Goal: Information Seeking & Learning: Learn about a topic

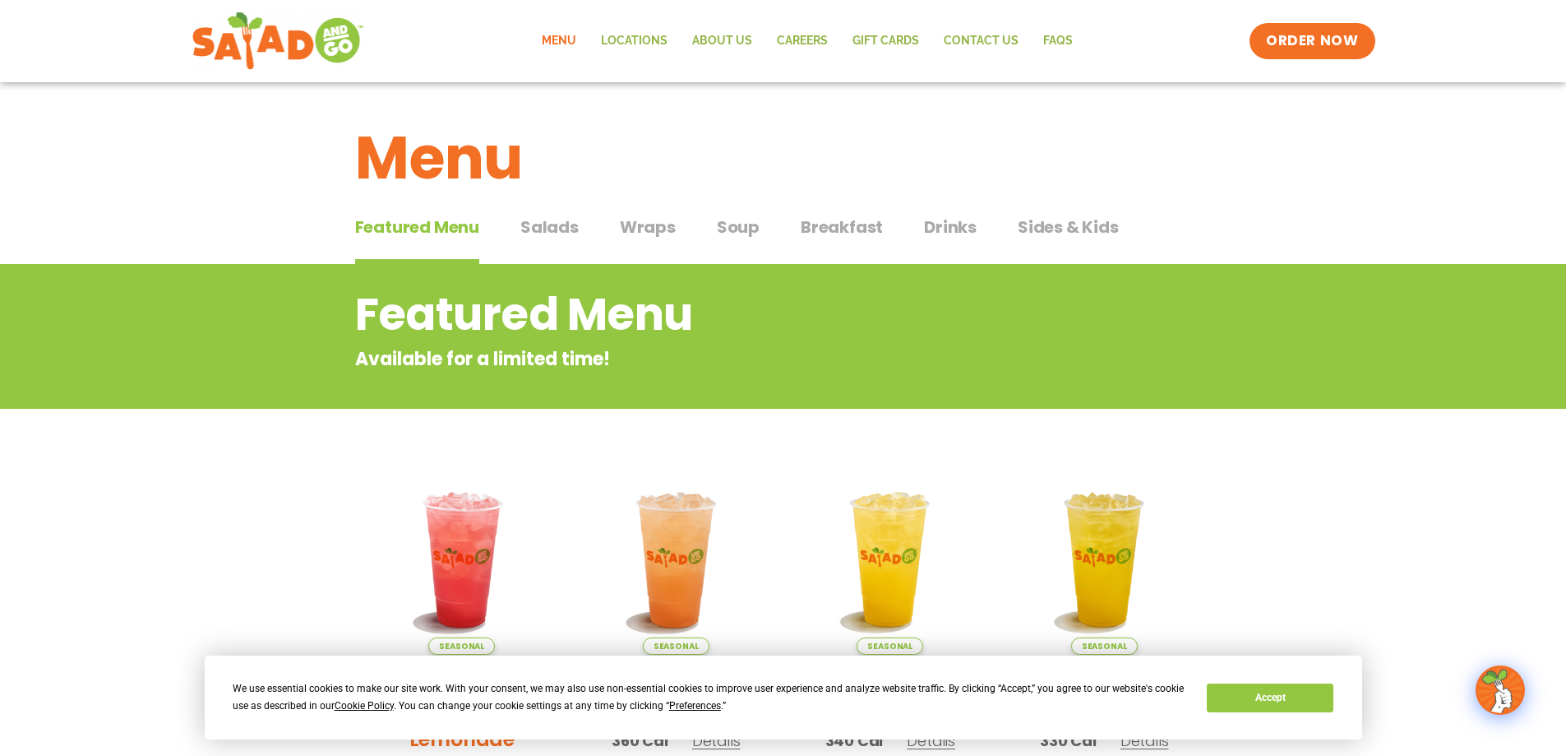
click at [650, 228] on span "Wraps" at bounding box center [648, 227] width 56 height 25
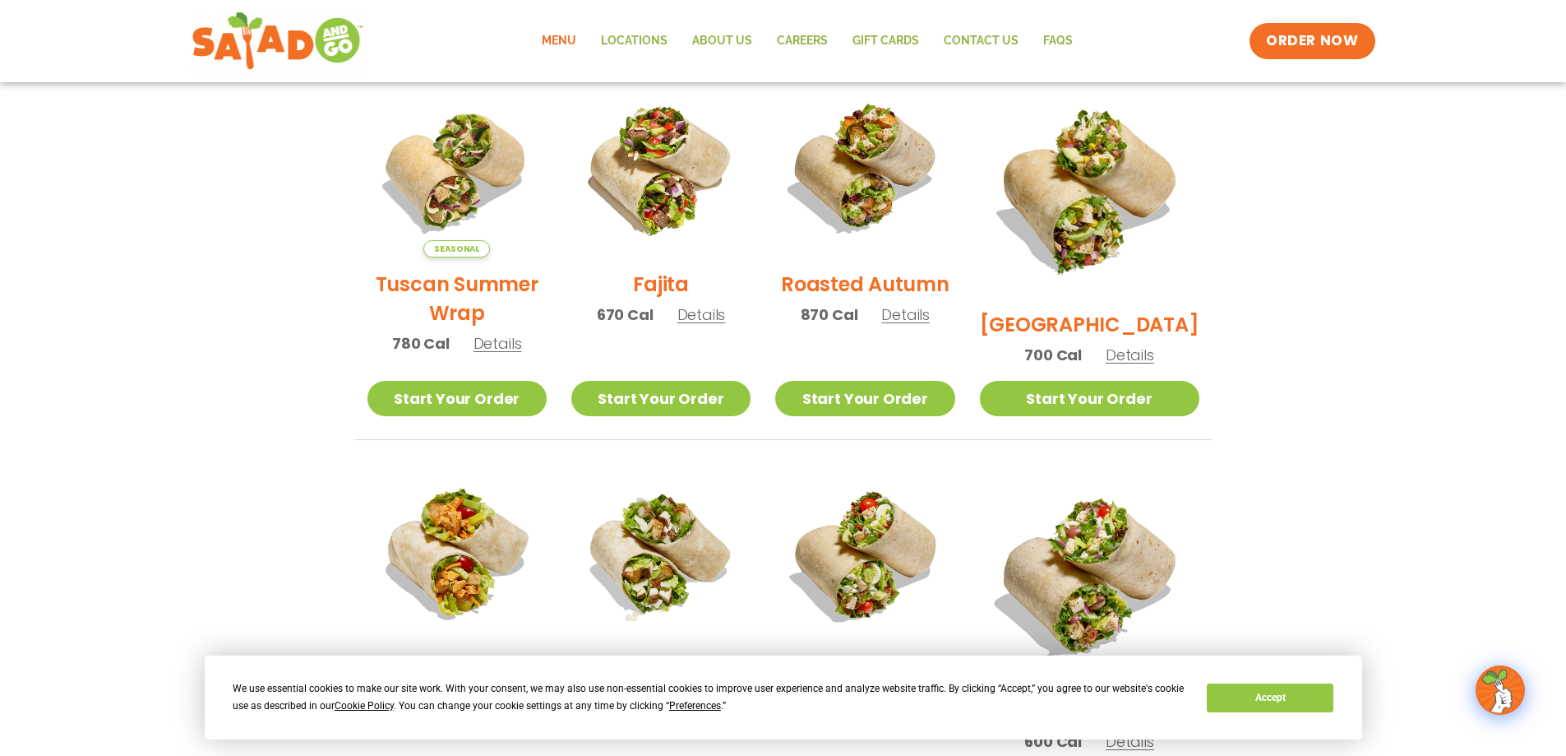
scroll to position [411, 0]
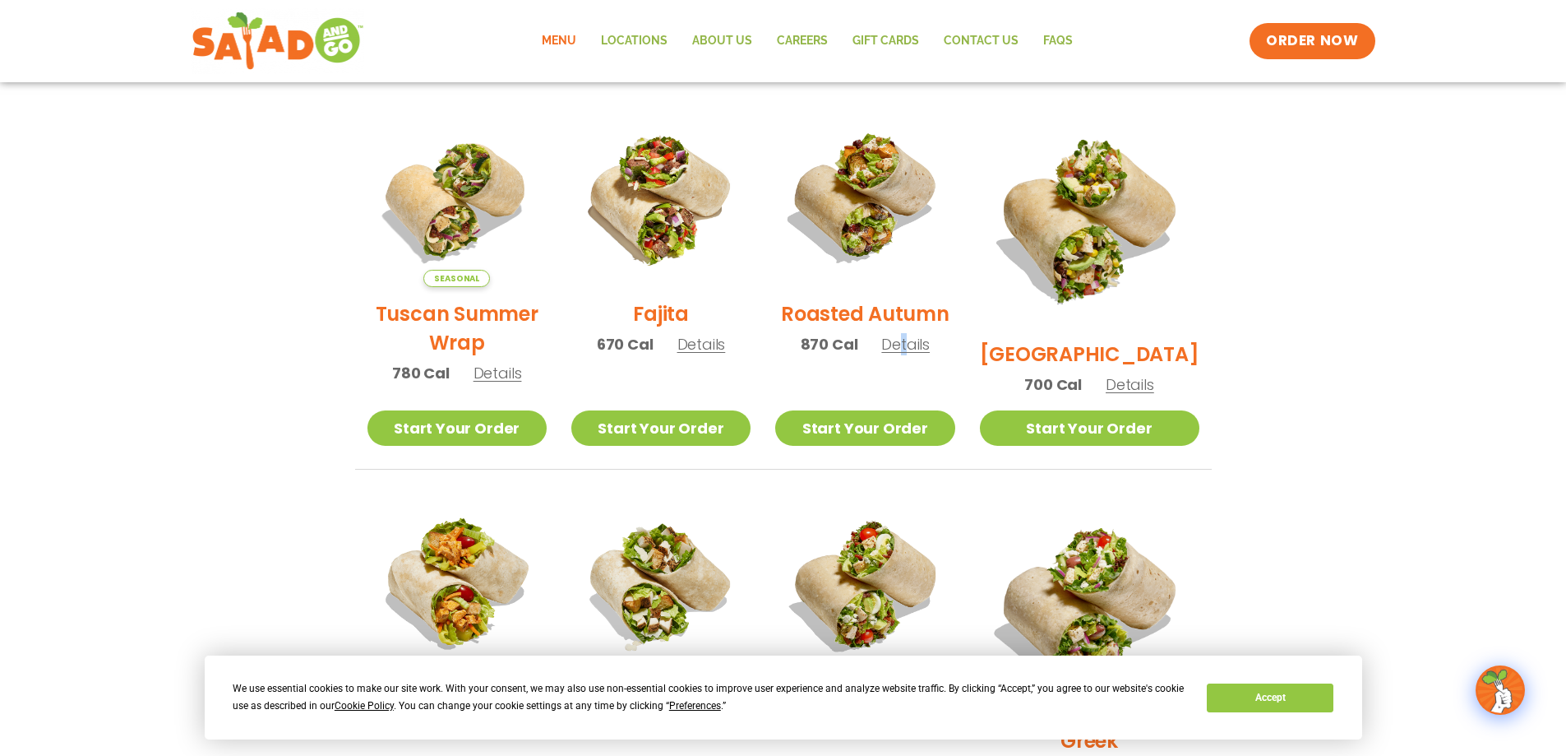
click at [928, 354] on span "Details" at bounding box center [905, 344] width 49 height 21
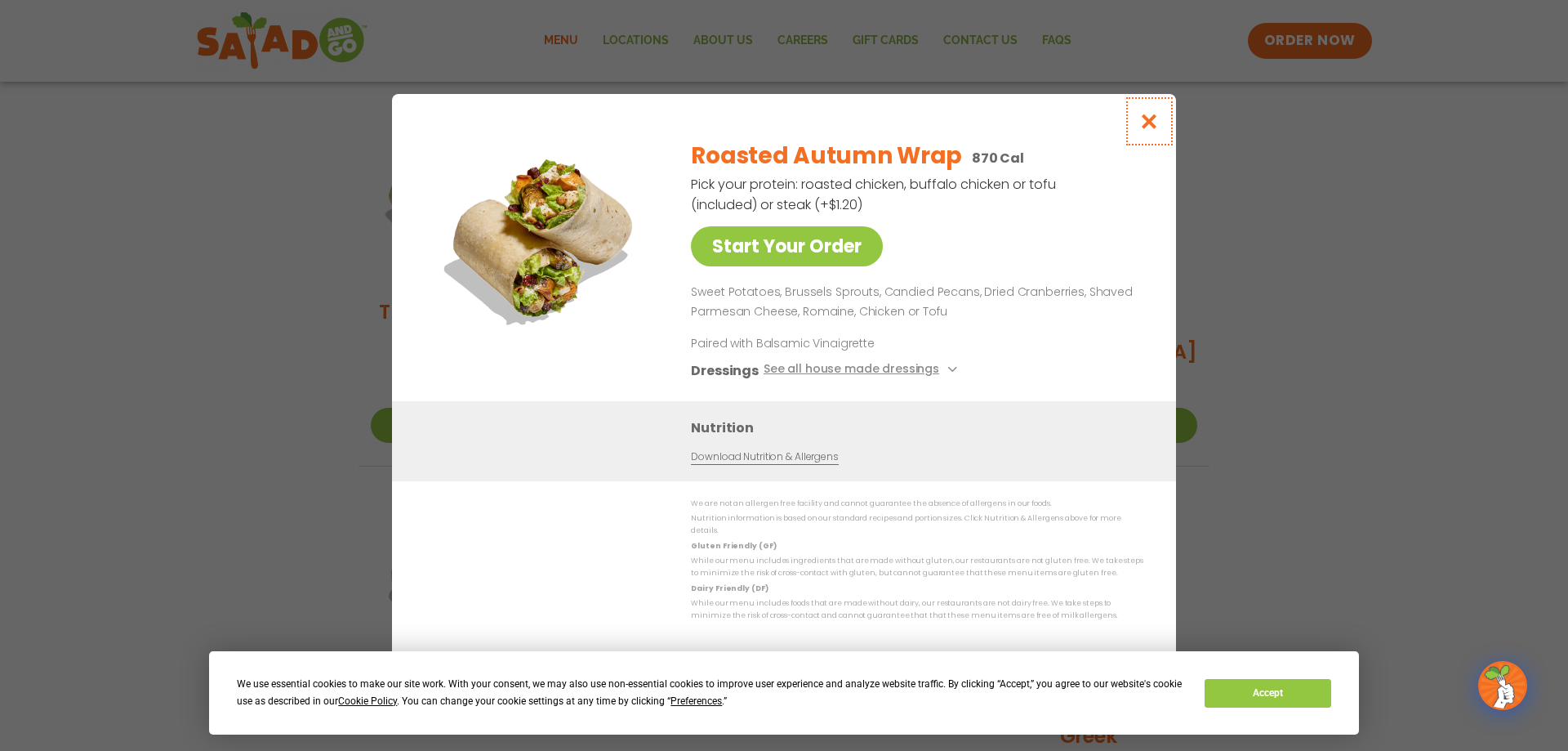
click at [1155, 123] on icon "Close modal" at bounding box center [1149, 120] width 21 height 17
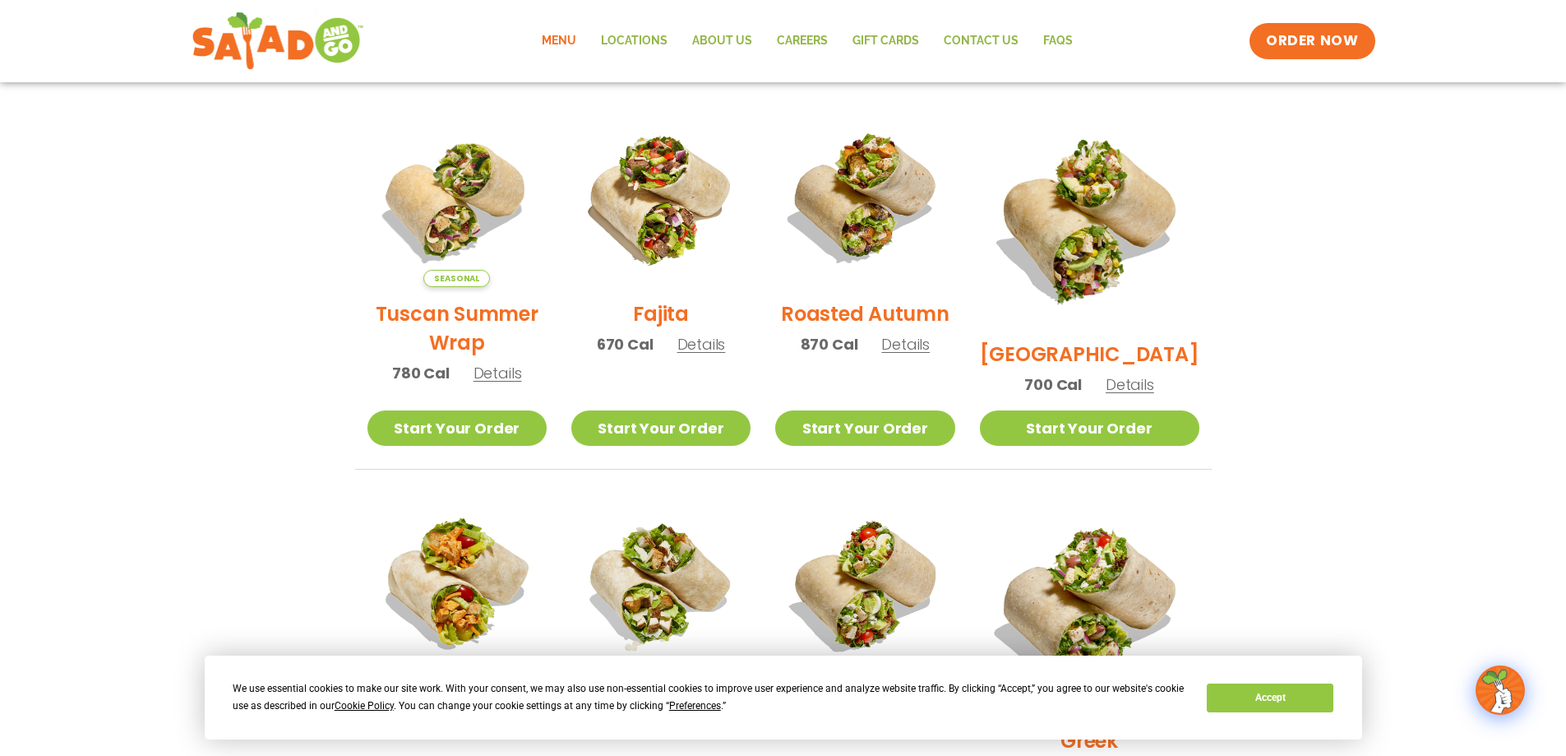
click at [514, 383] on span "Details" at bounding box center [498, 373] width 49 height 21
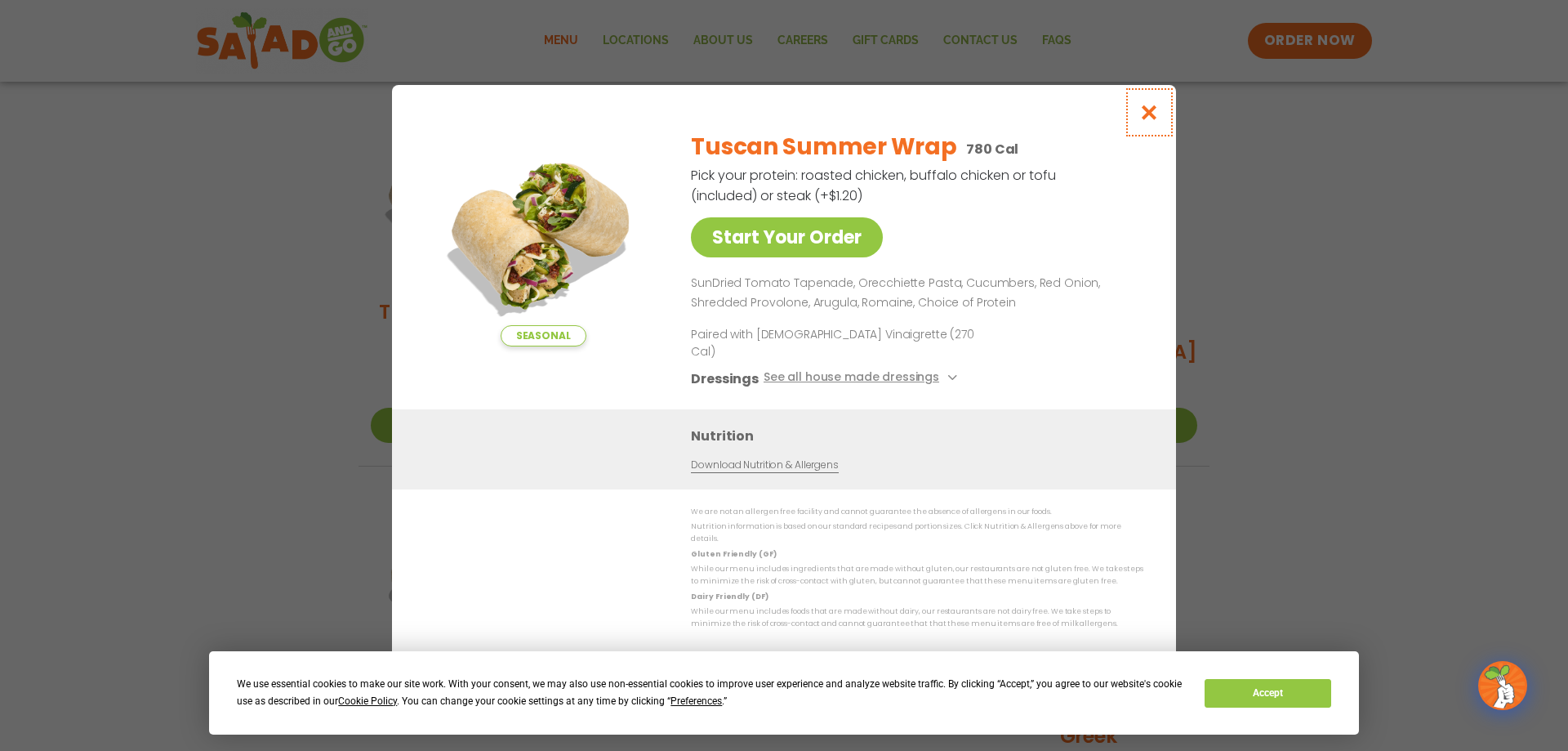
click at [1154, 121] on icon "Close modal" at bounding box center [1149, 111] width 21 height 17
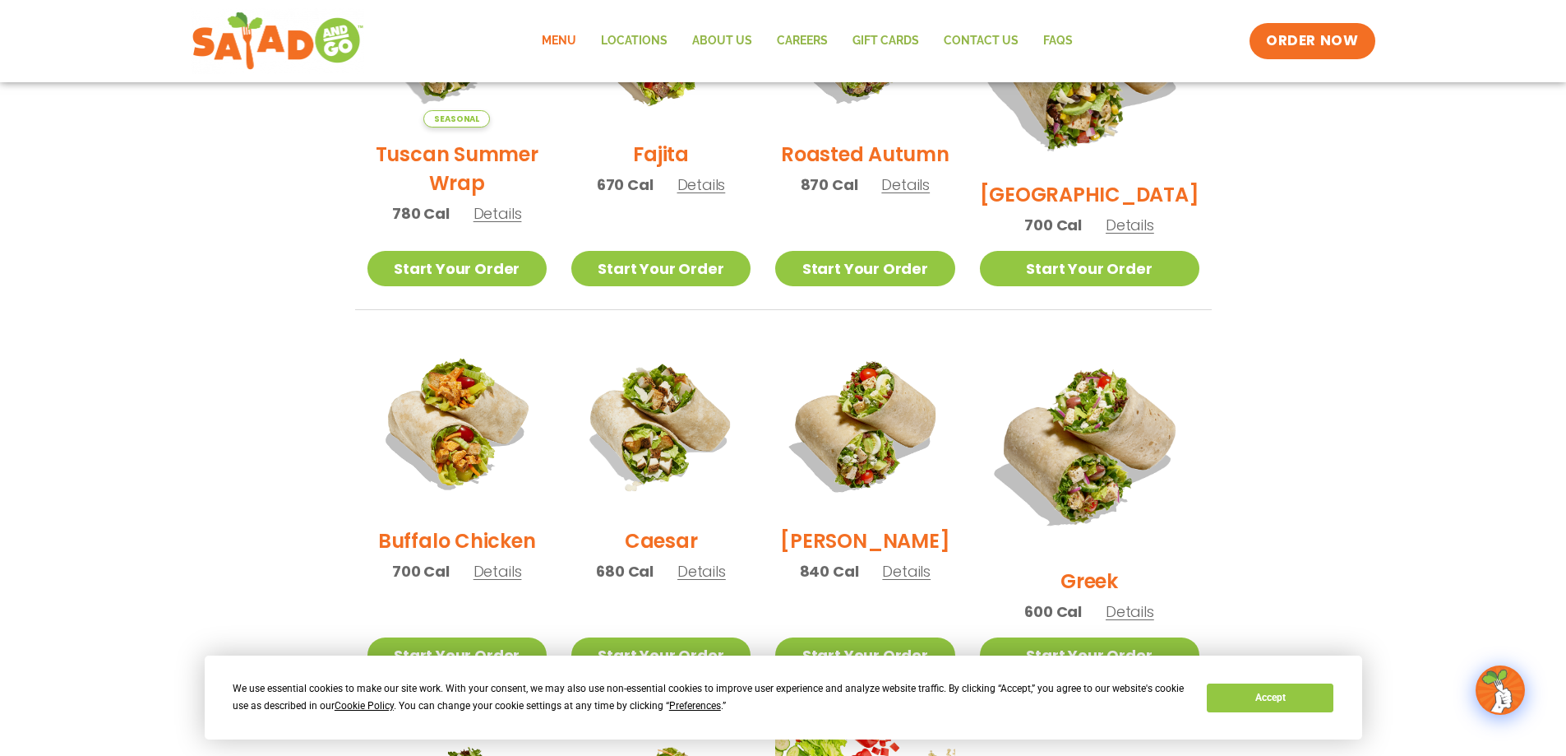
scroll to position [576, 0]
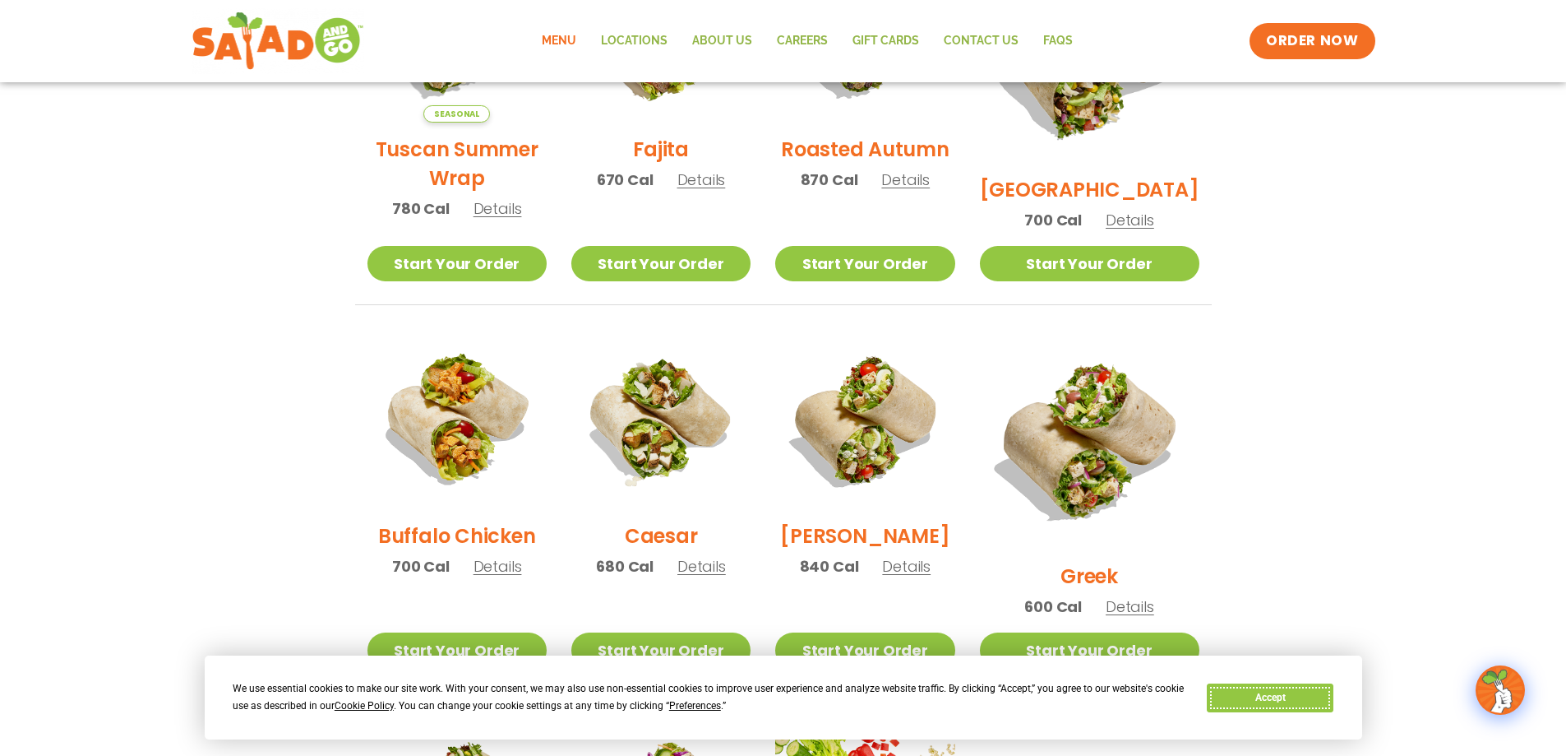
click at [1290, 695] on button "Accept" at bounding box center [1270, 697] width 127 height 29
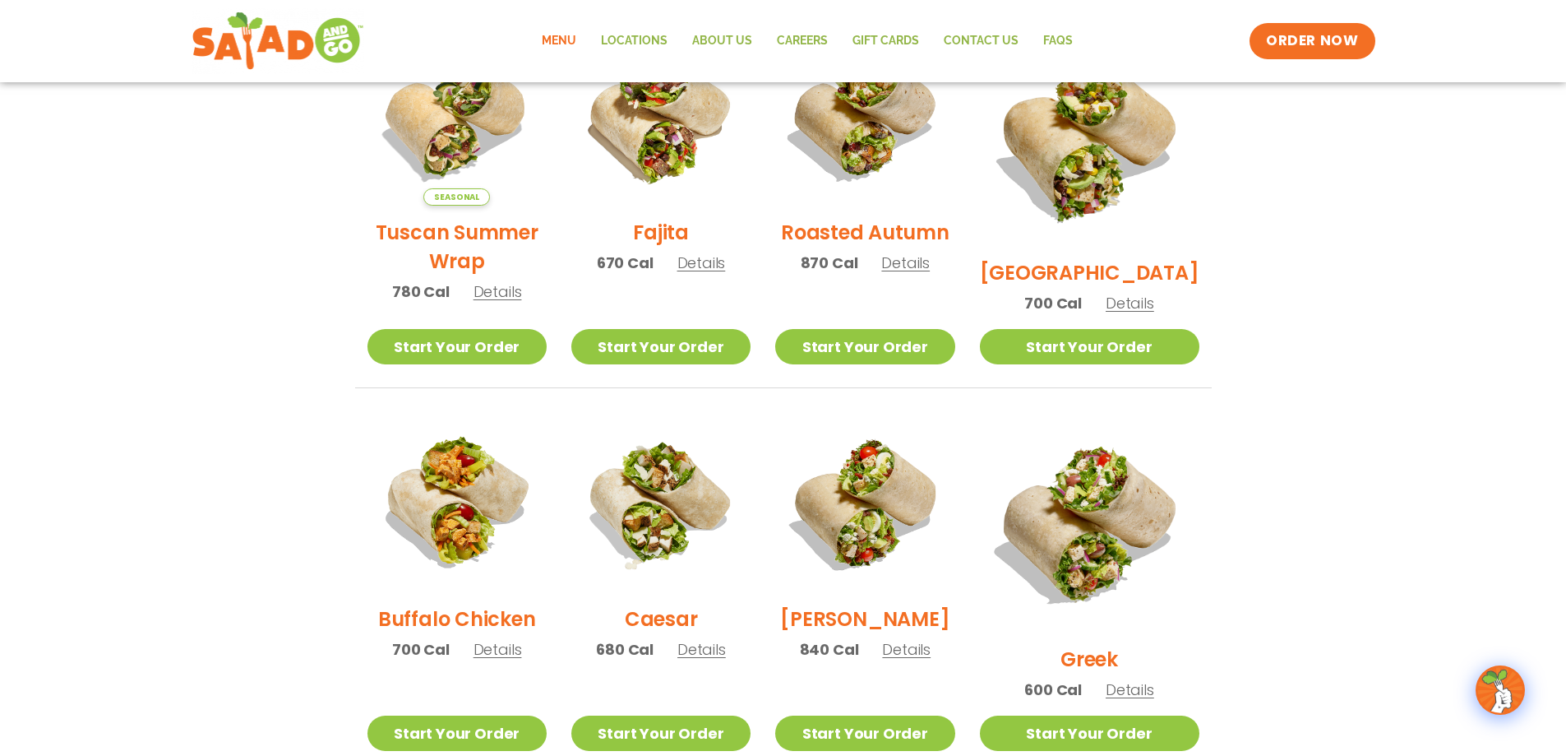
scroll to position [493, 0]
click at [726, 659] on span "Details" at bounding box center [701, 648] width 49 height 21
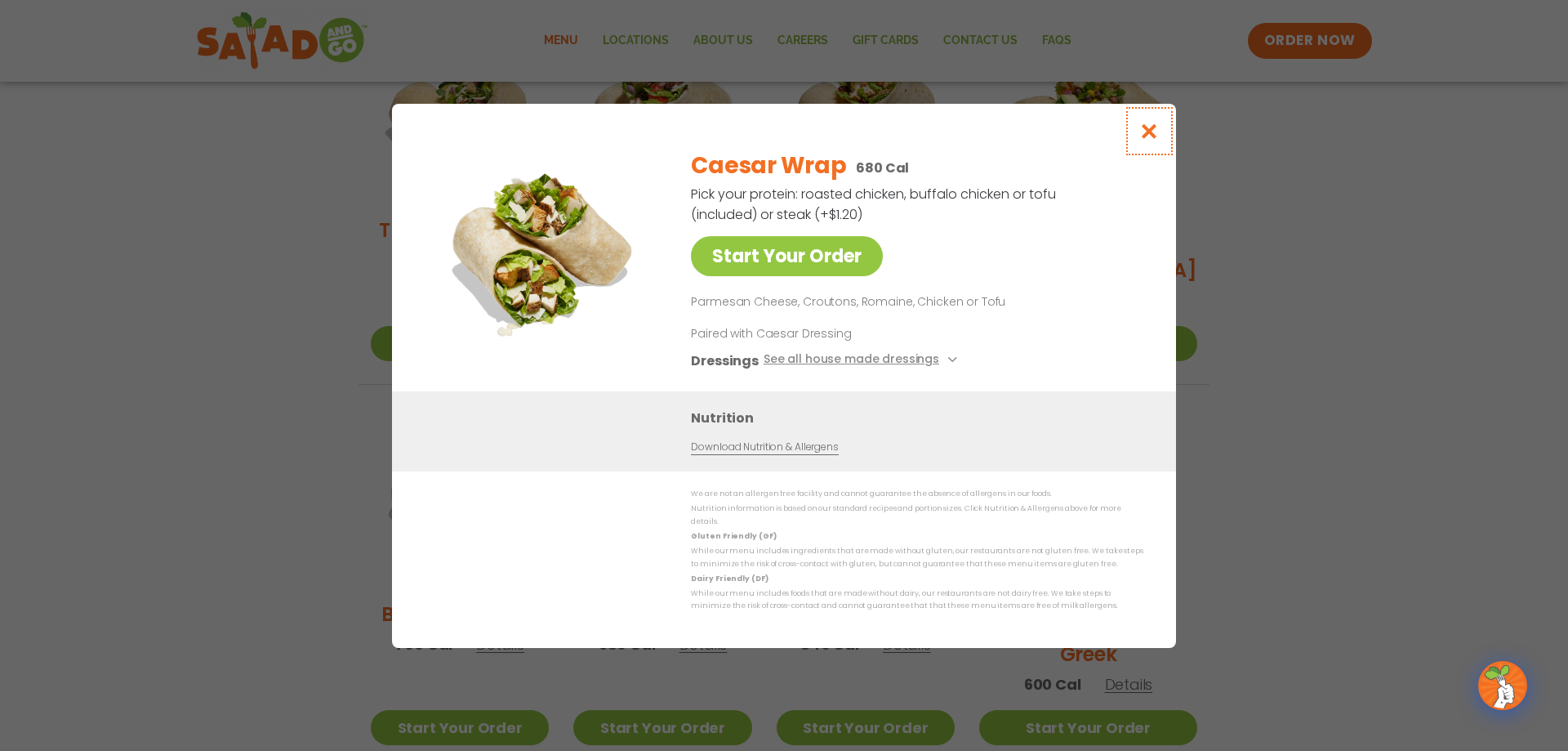
click at [1145, 136] on icon "Close modal" at bounding box center [1149, 130] width 21 height 17
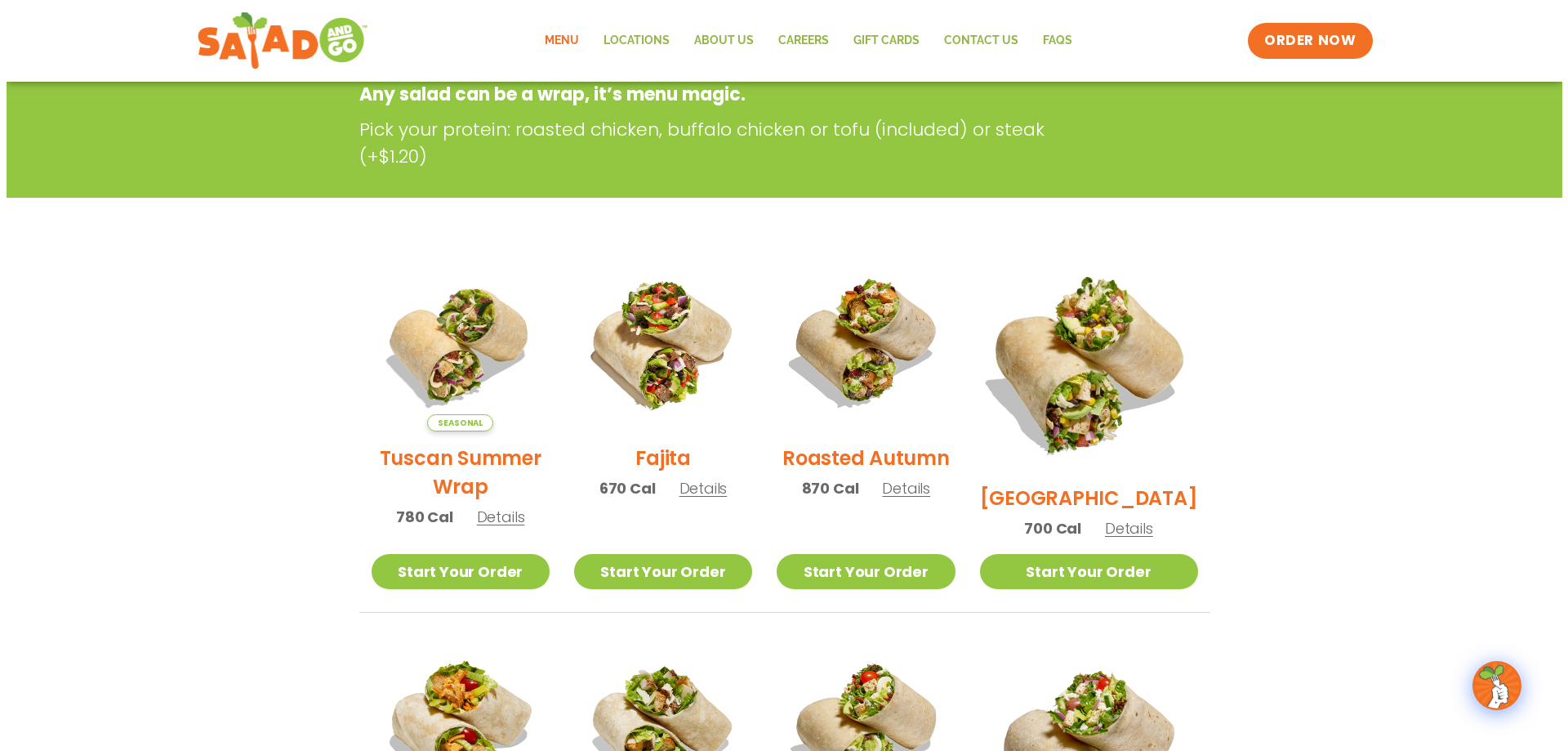
scroll to position [245, 0]
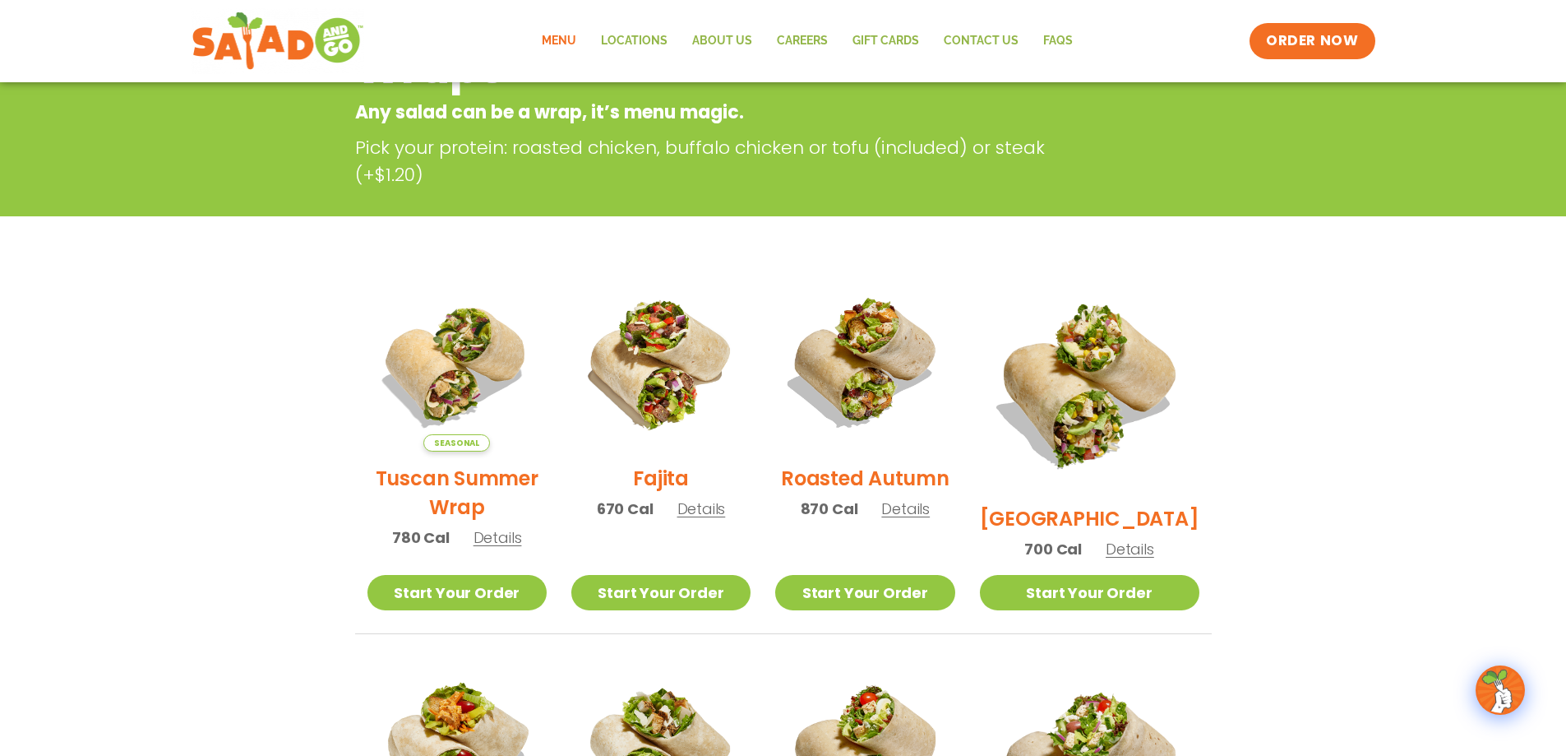
drag, startPoint x: 1143, startPoint y: 526, endPoint x: 1148, endPoint y: 519, distance: 8.9
click at [1144, 539] on span "Details" at bounding box center [1130, 549] width 49 height 21
